Goal: Obtain resource: Obtain resource

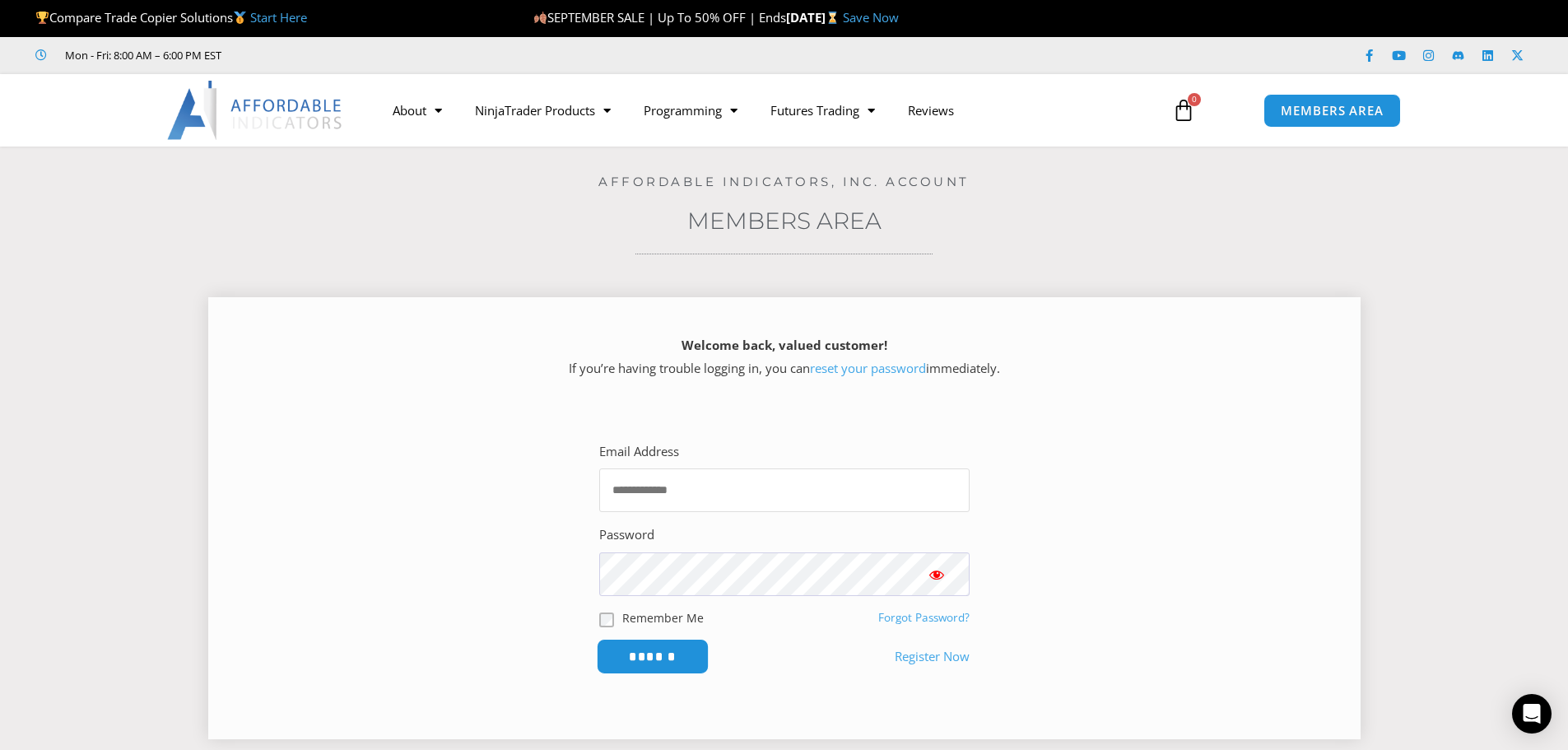
type input "**********"
click at [652, 647] on input "******" at bounding box center [652, 656] width 113 height 35
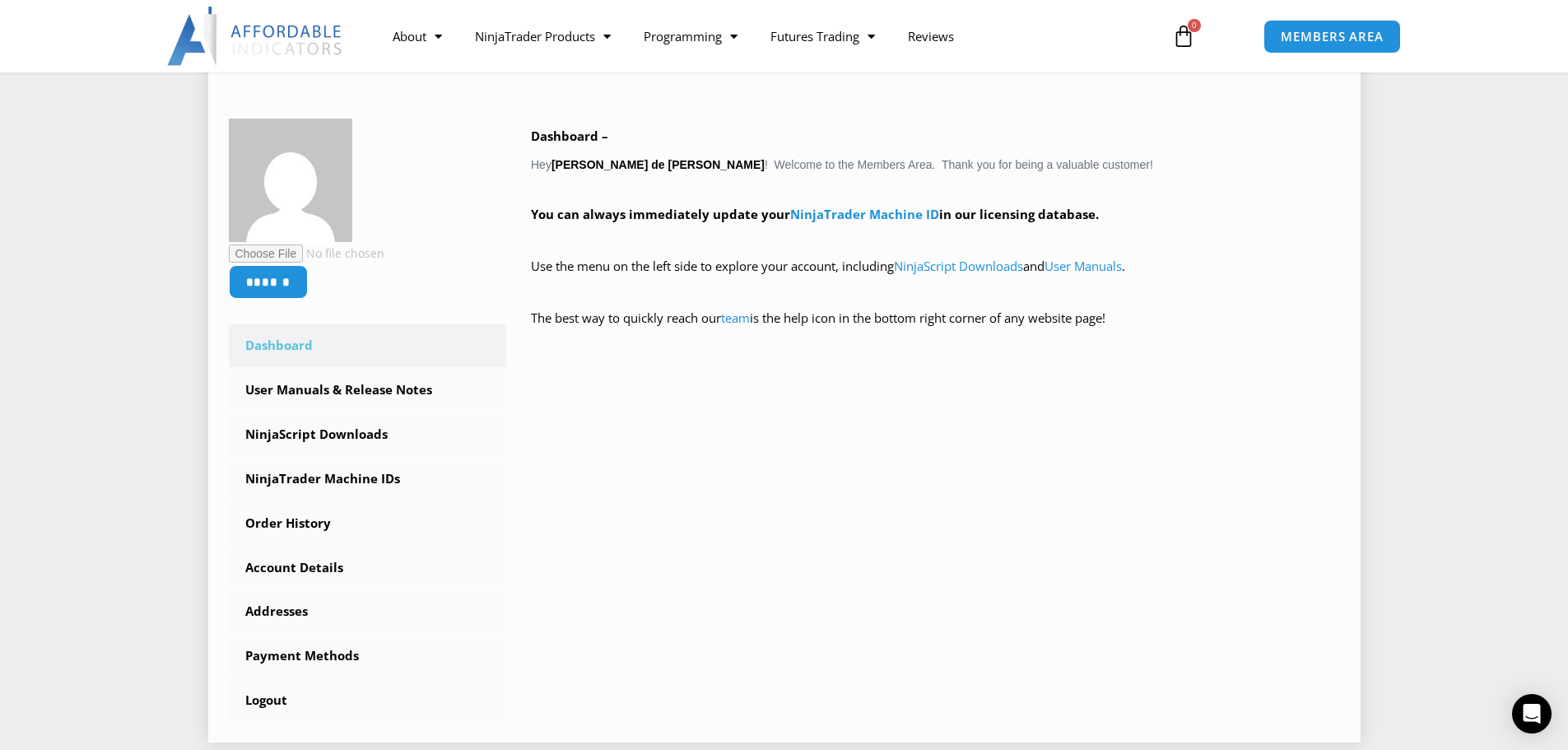
scroll to position [247, 0]
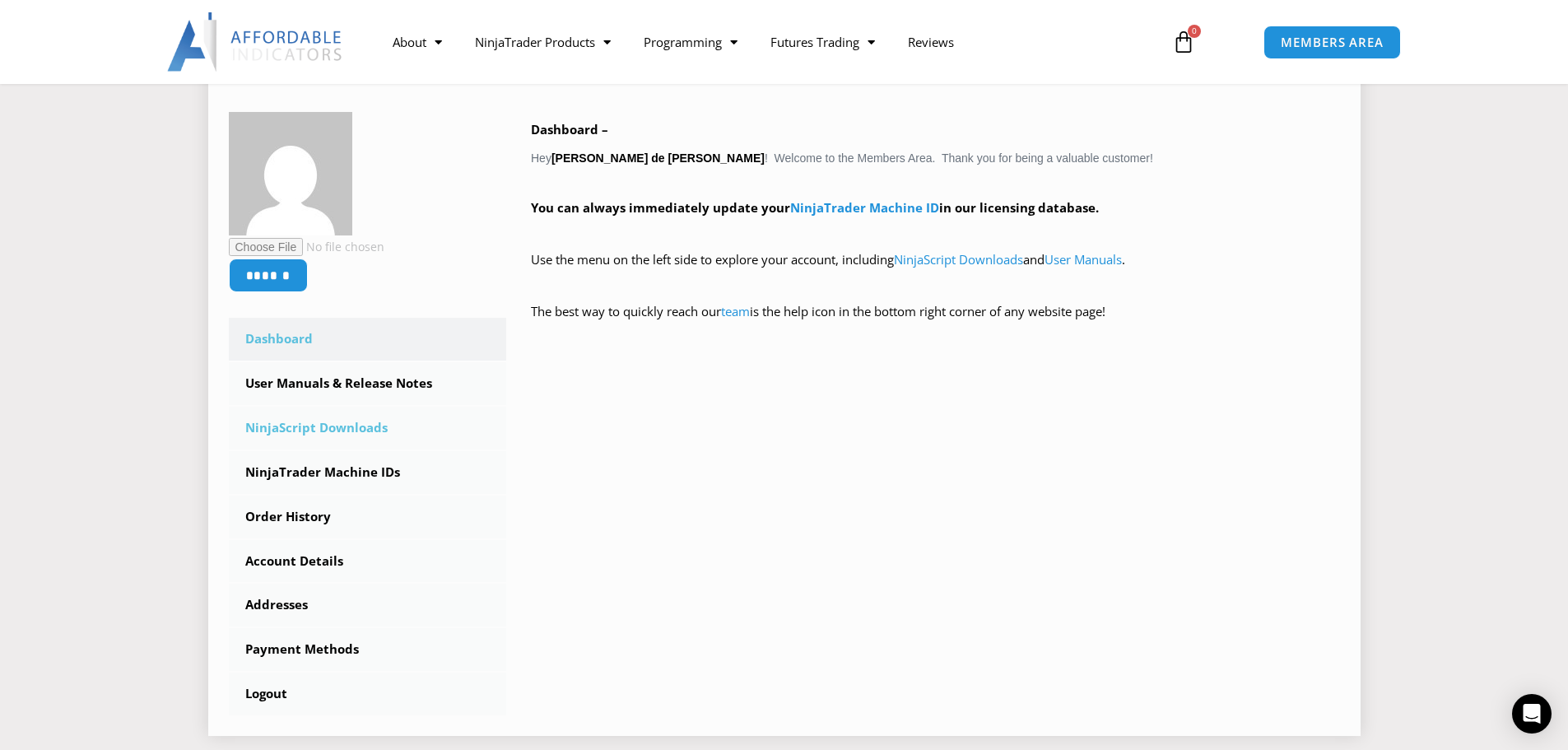
click at [306, 426] on link "NinjaScript Downloads" at bounding box center [368, 428] width 278 height 42
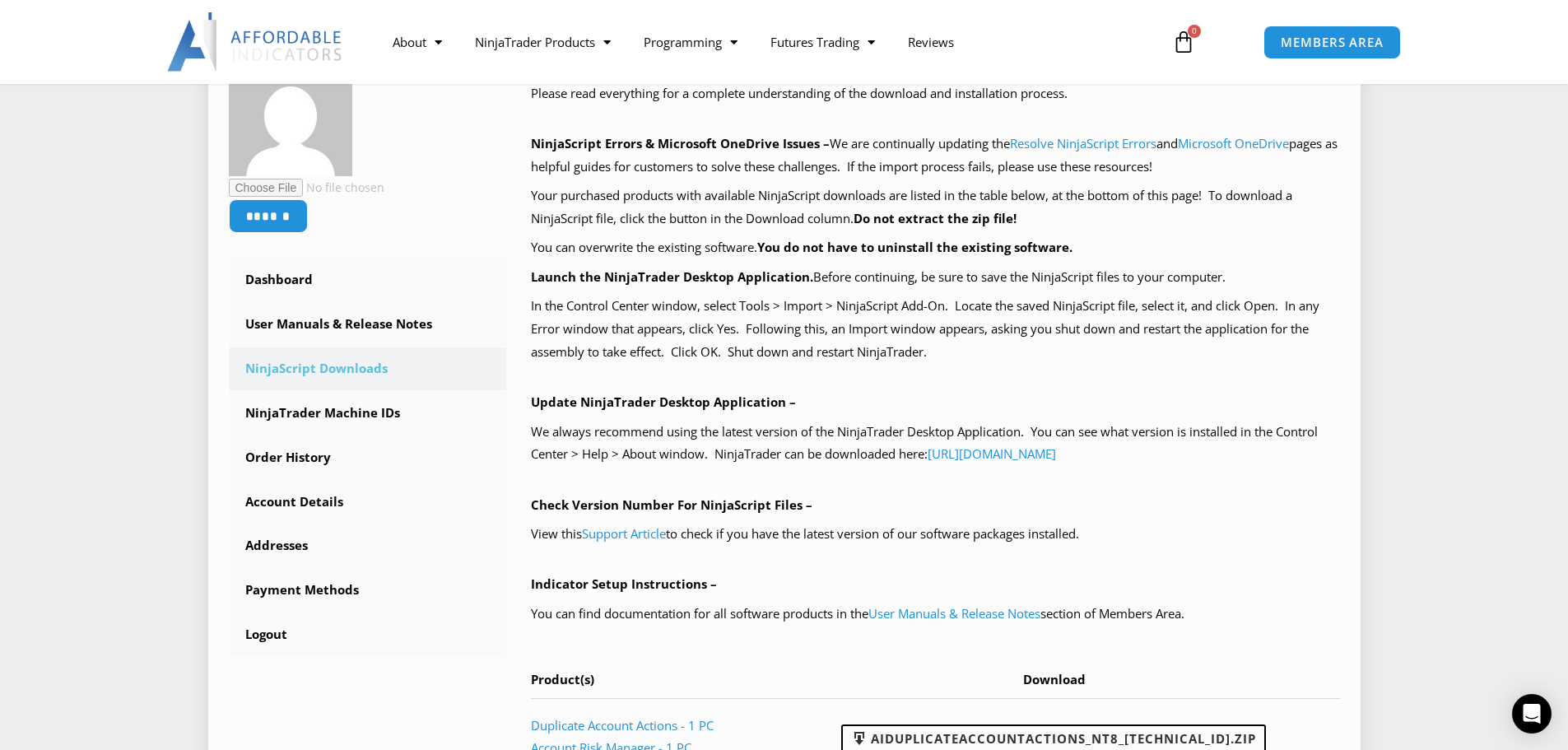
scroll to position [247, 0]
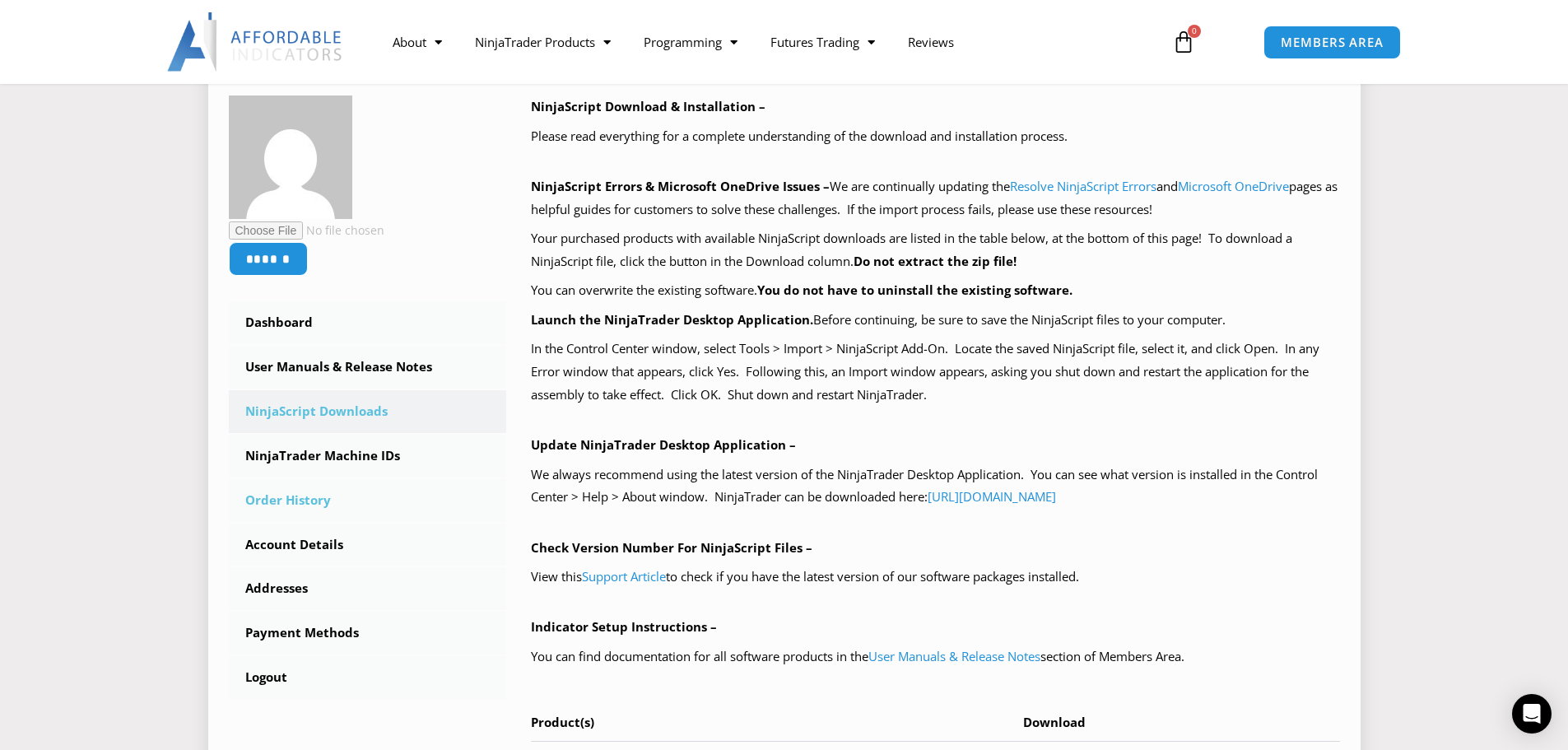
click at [316, 499] on link "Order History" at bounding box center [368, 500] width 278 height 42
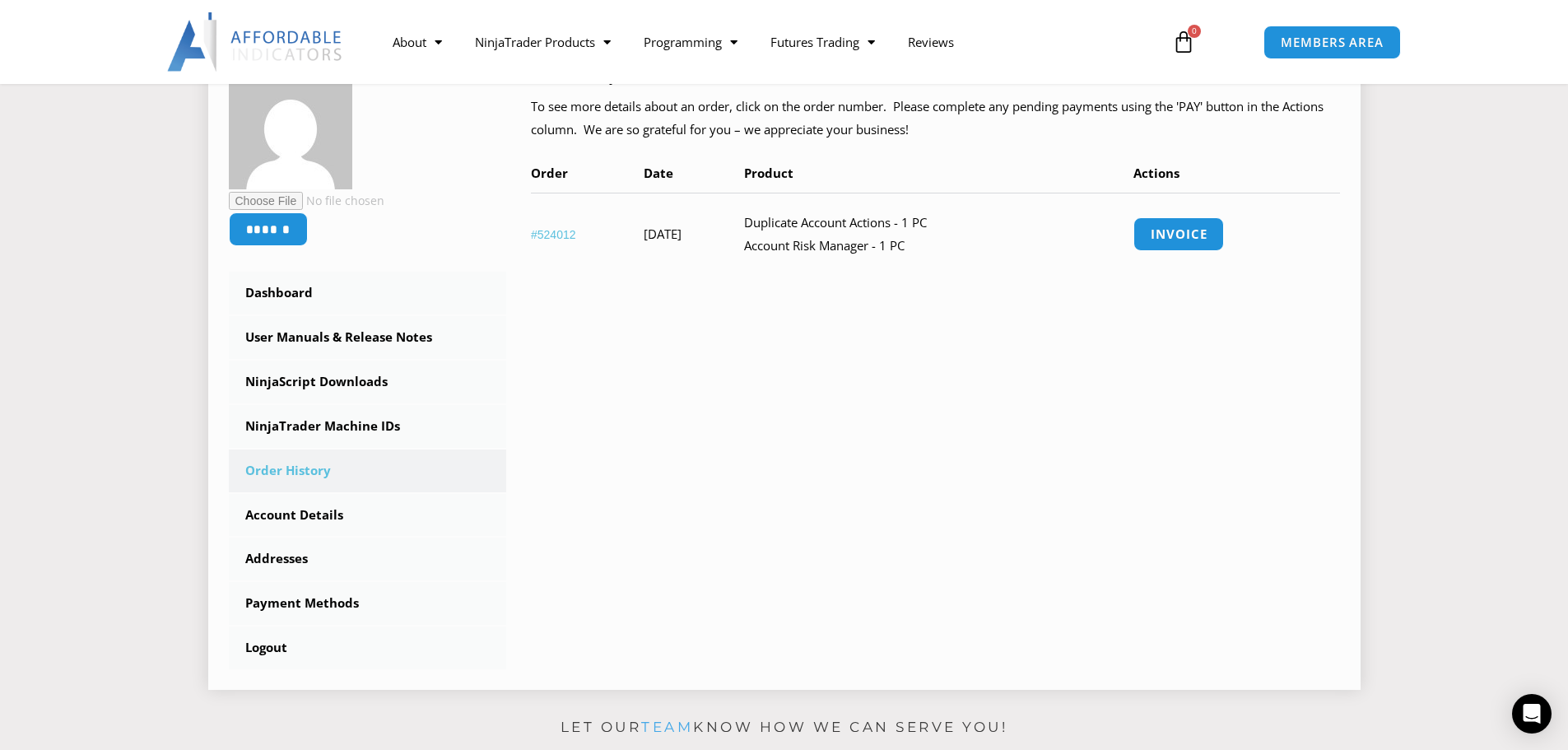
scroll to position [329, 0]
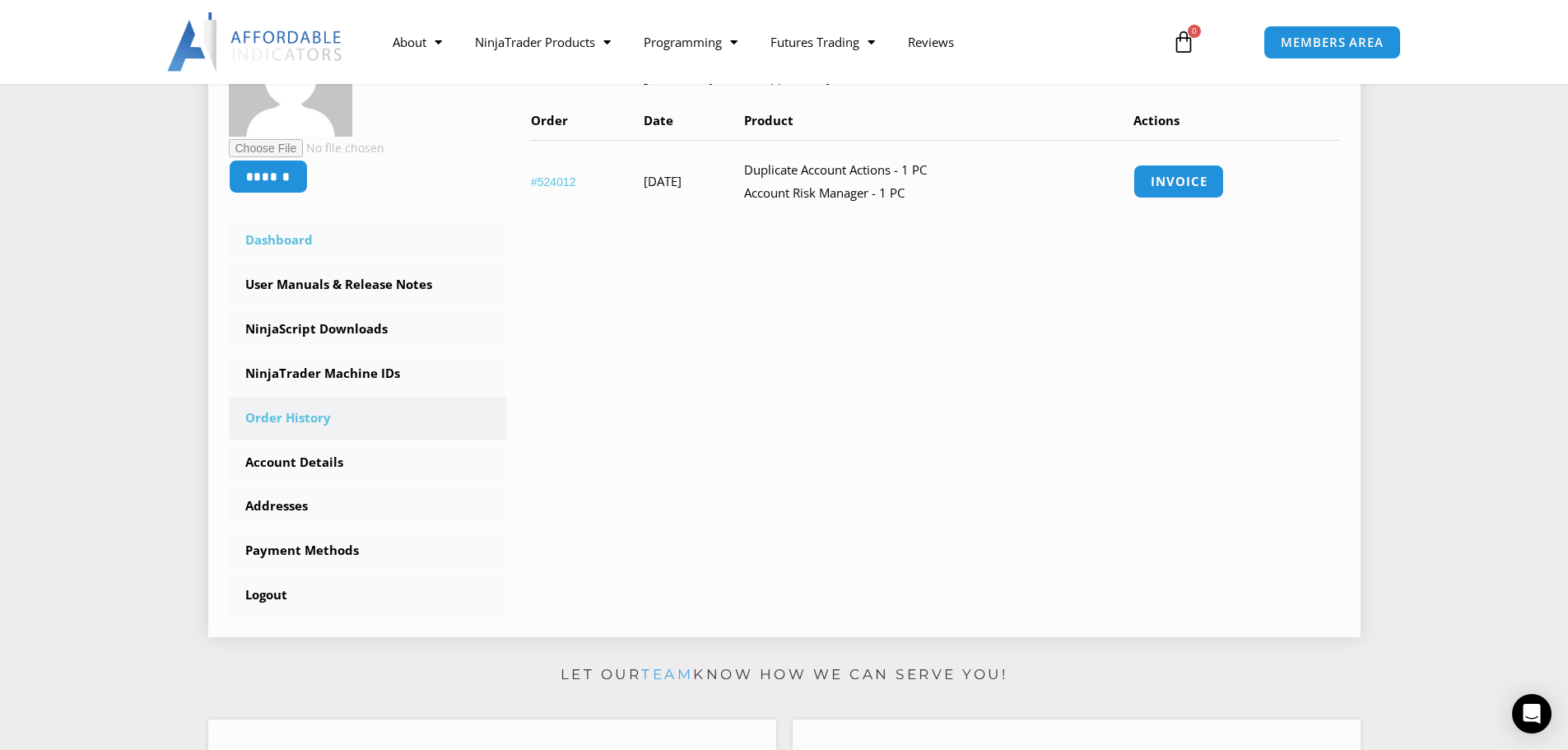
click at [278, 240] on link "Dashboard" at bounding box center [368, 240] width 278 height 42
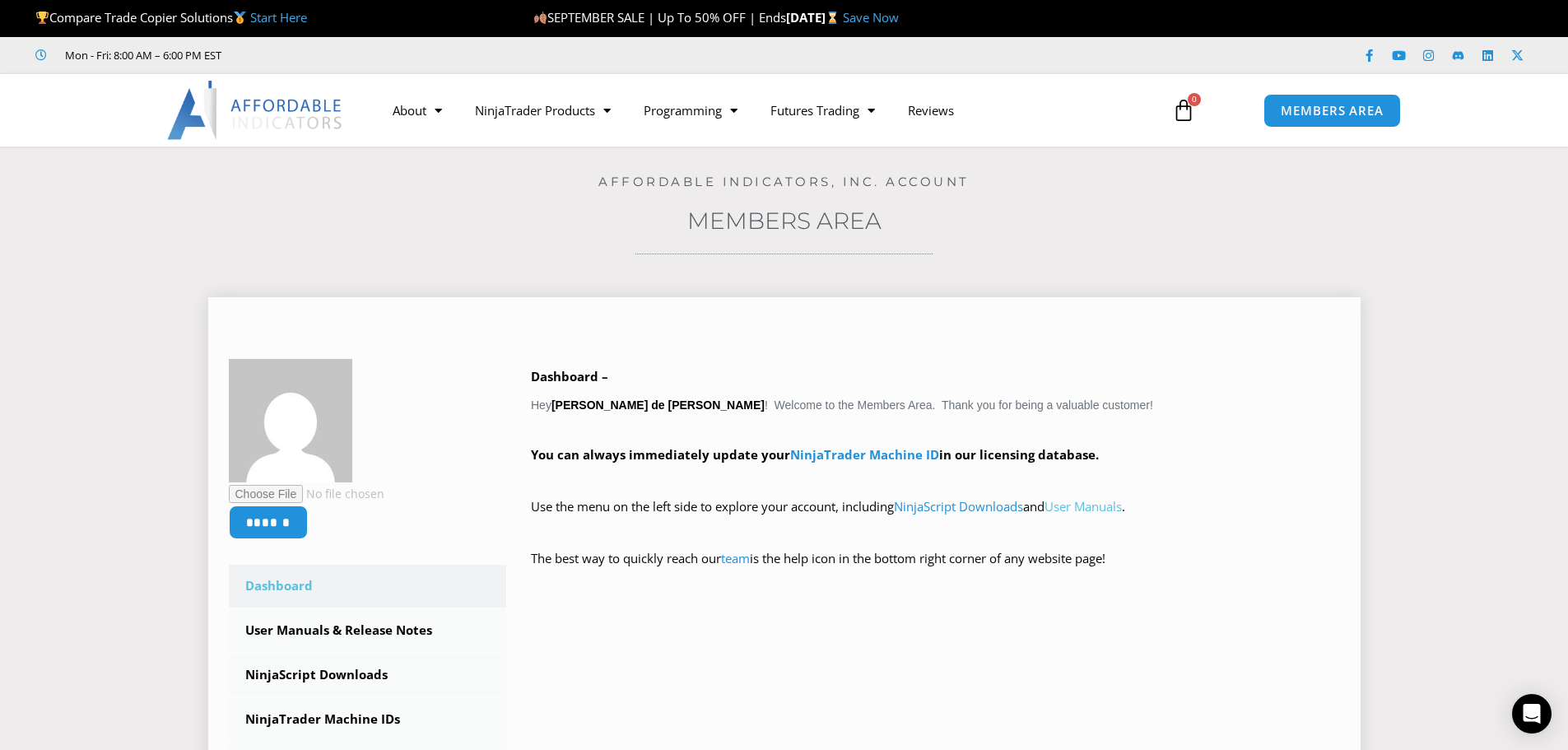
click at [1106, 505] on link "User Manuals" at bounding box center [1084, 506] width 78 height 16
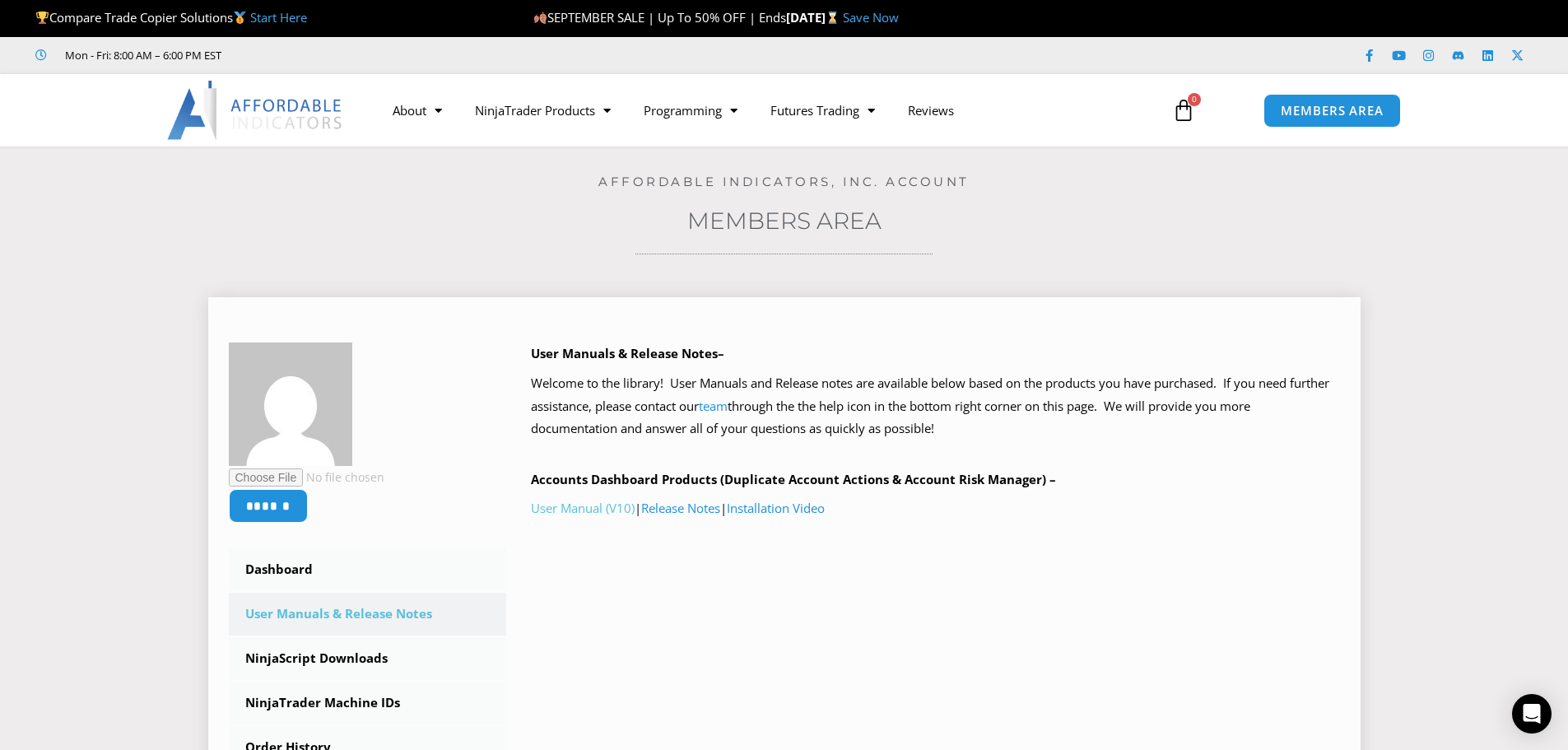
click at [593, 506] on link "User Manual (V10)" at bounding box center [583, 508] width 104 height 16
click at [335, 655] on link "NinjaScript Downloads" at bounding box center [368, 658] width 278 height 42
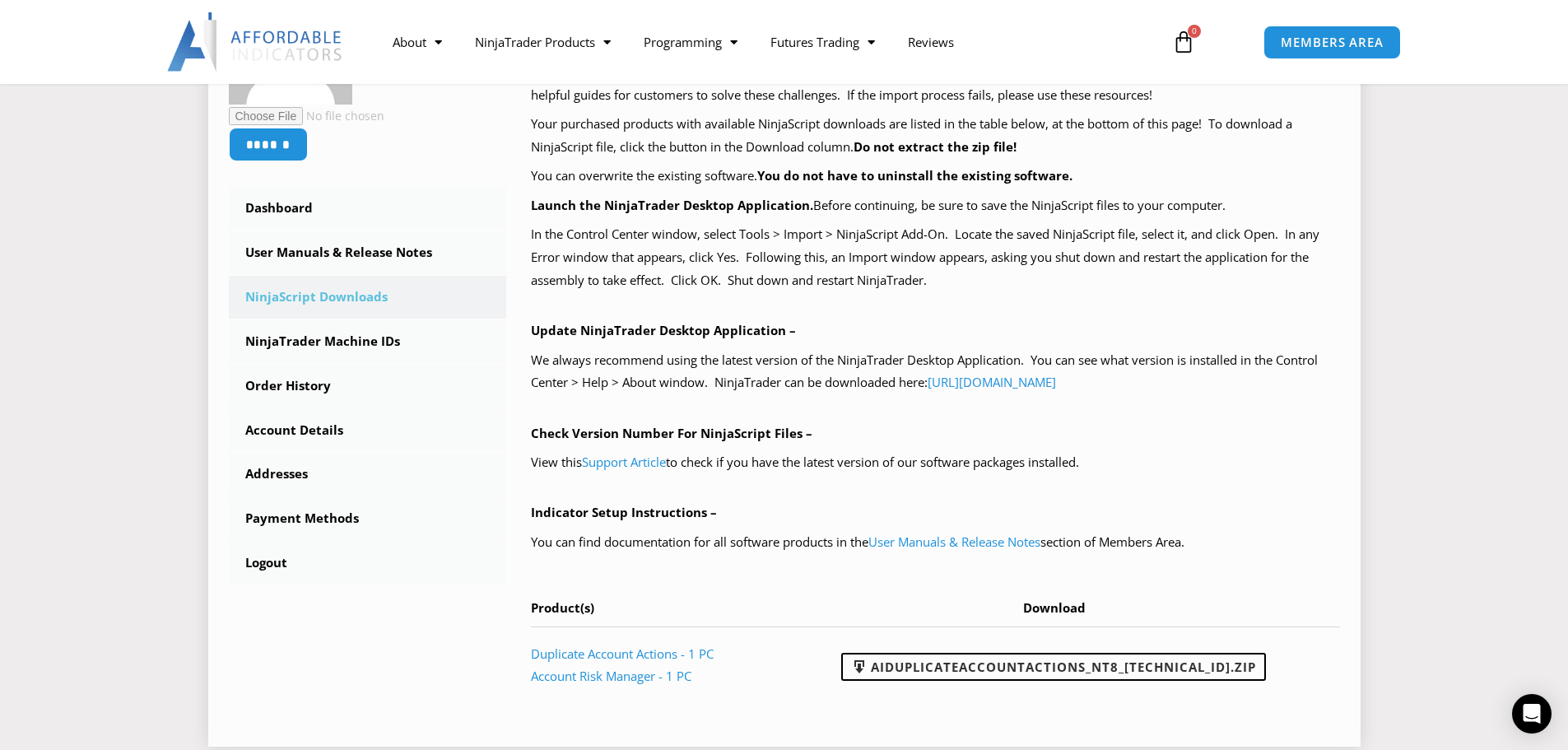
scroll to position [329, 0]
